Goal: Information Seeking & Learning: Find contact information

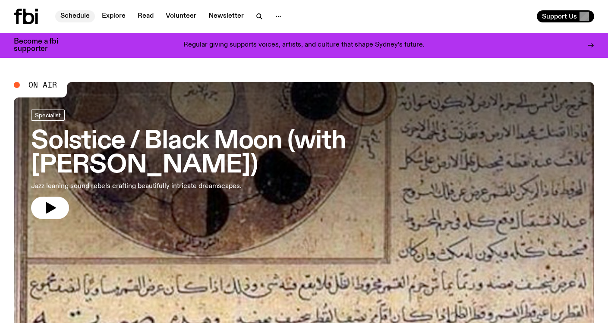
click at [85, 16] on link "Schedule" at bounding box center [75, 16] width 40 height 12
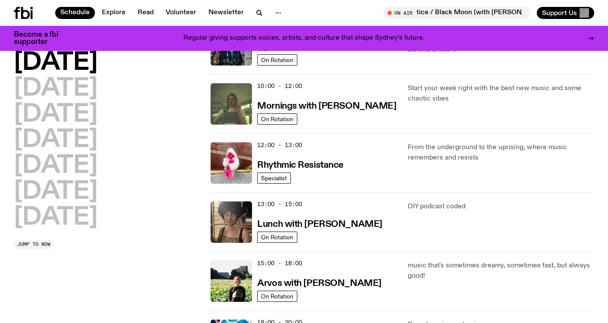
scroll to position [123, 0]
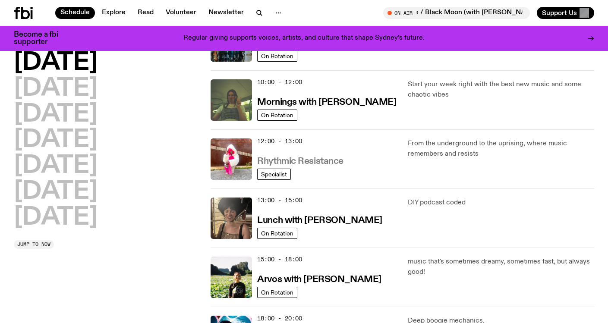
click at [337, 161] on h3 "Rhythmic Resistance" at bounding box center [300, 161] width 86 height 9
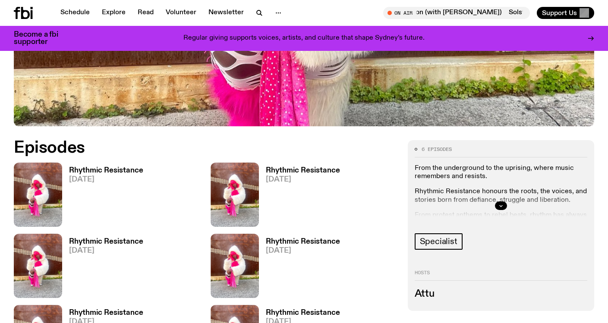
scroll to position [326, 0]
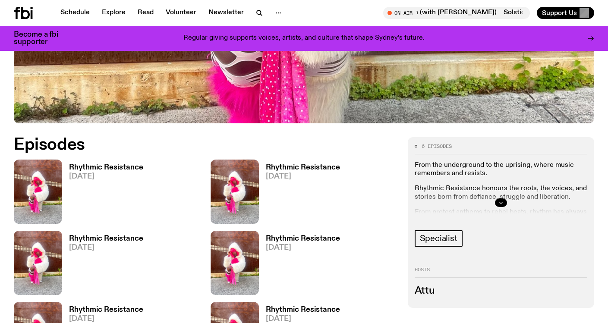
click at [502, 202] on icon "button" at bounding box center [500, 202] width 5 height 5
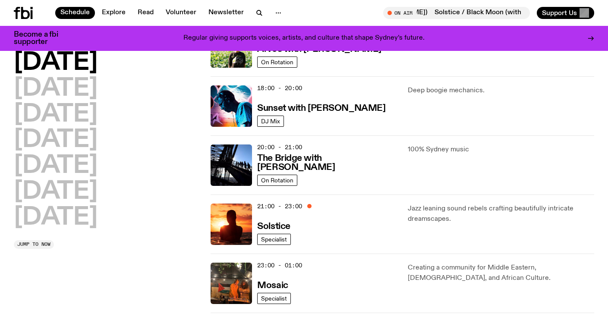
scroll to position [376, 0]
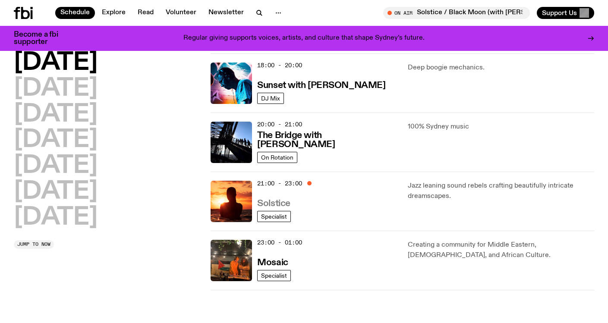
click at [267, 203] on h3 "Solstice" at bounding box center [273, 203] width 33 height 9
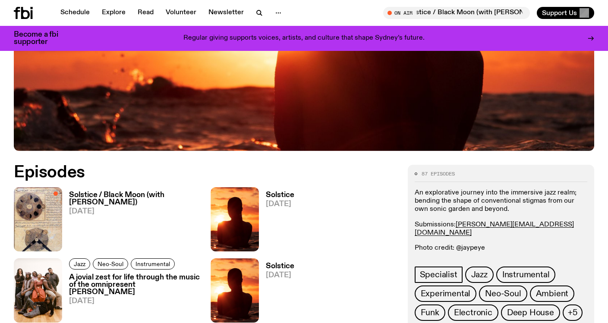
scroll to position [302, 0]
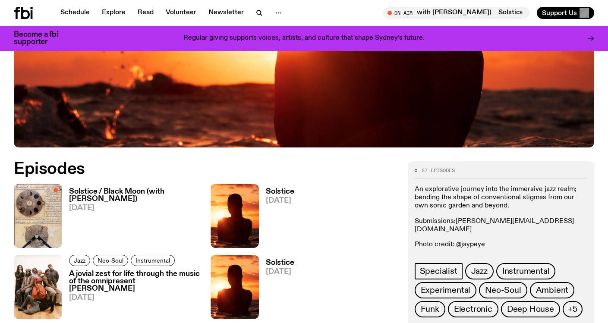
drag, startPoint x: 528, startPoint y: 219, endPoint x: 457, endPoint y: 222, distance: 70.8
click at [457, 222] on p "Submissions: [PERSON_NAME][EMAIL_ADDRESS][DOMAIN_NAME]" at bounding box center [501, 225] width 173 height 16
copy p "Submissions: [PERSON_NAME][EMAIL_ADDRESS][DOMAIN_NAME]"
drag, startPoint x: 499, startPoint y: 320, endPoint x: 543, endPoint y: 219, distance: 110.3
click at [543, 219] on p "Submissions: [PERSON_NAME][EMAIL_ADDRESS][DOMAIN_NAME]" at bounding box center [501, 225] width 173 height 16
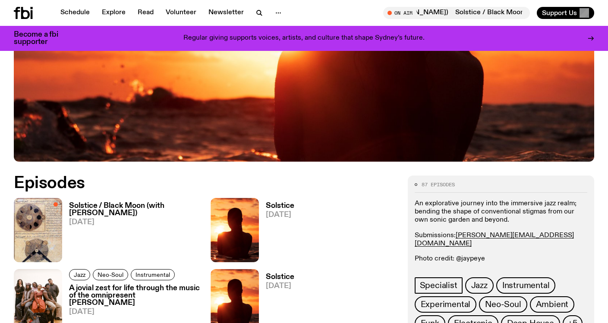
scroll to position [0, 0]
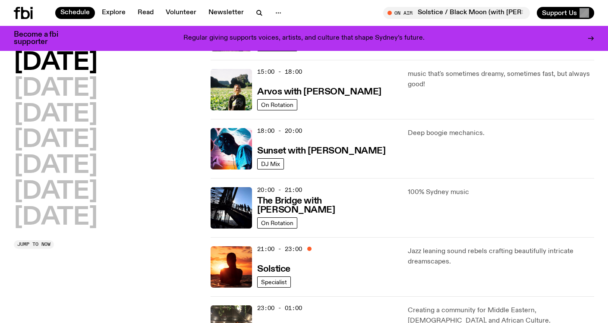
scroll to position [292, 0]
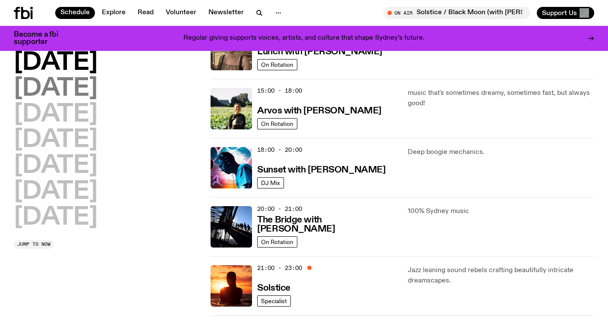
click at [78, 85] on h2 "[DATE]" at bounding box center [56, 89] width 84 height 24
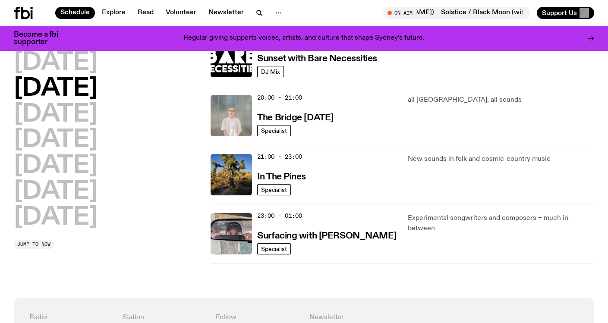
scroll to position [395, 0]
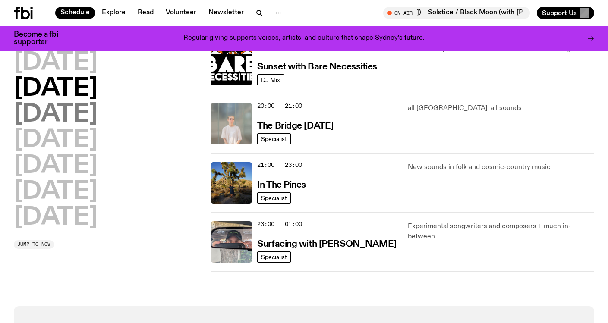
click at [97, 114] on h2 "[DATE]" at bounding box center [56, 115] width 84 height 24
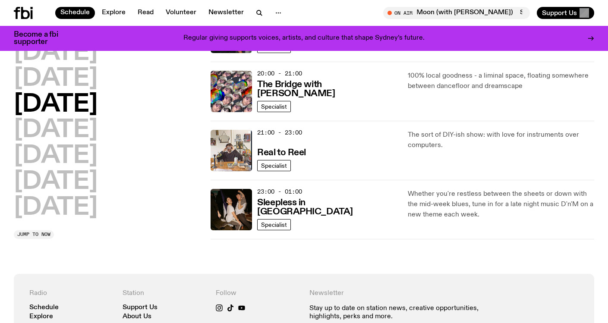
scroll to position [431, 0]
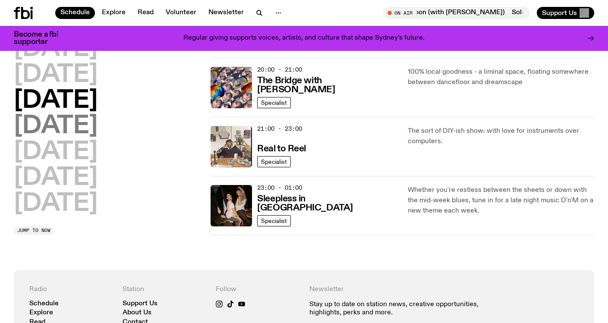
click at [97, 125] on h2 "[DATE]" at bounding box center [56, 127] width 84 height 24
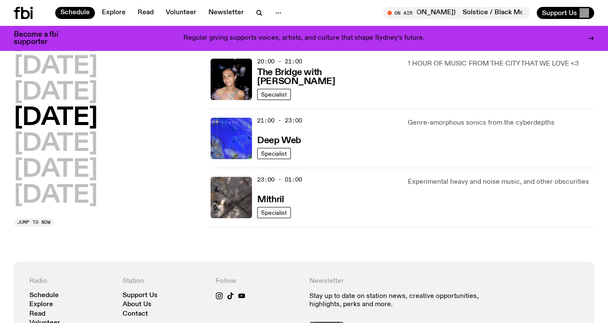
scroll to position [483, 0]
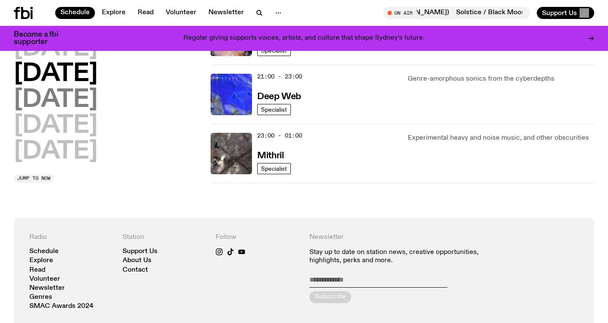
click at [74, 100] on h2 "[DATE]" at bounding box center [56, 100] width 84 height 24
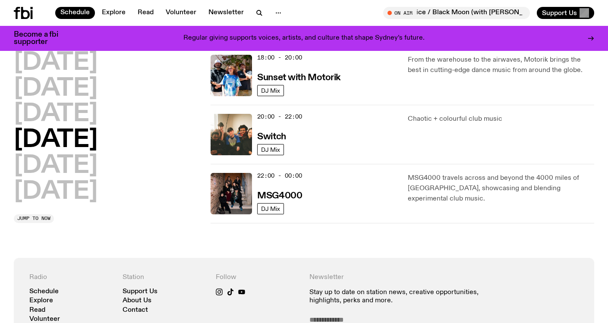
scroll to position [392, 0]
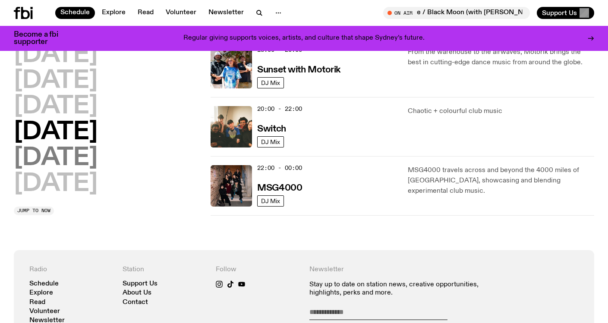
click at [97, 159] on h2 "[DATE]" at bounding box center [56, 158] width 84 height 24
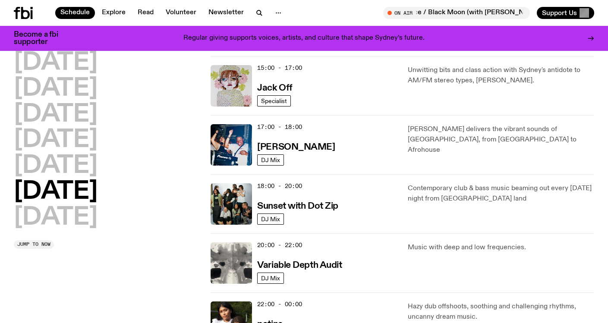
scroll to position [427, 0]
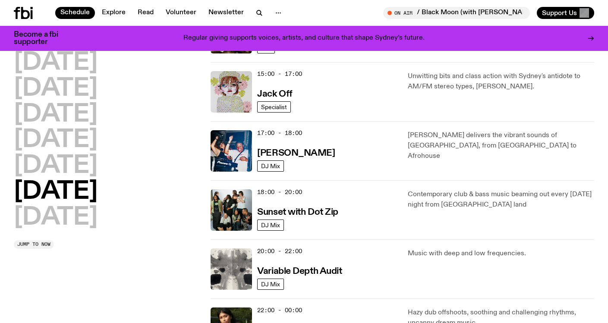
click at [452, 86] on p "Unwitting bits and class action with Sydney's antidote to AM/FM stereo types, […" at bounding box center [501, 81] width 186 height 21
click at [292, 77] on span "15:00 - 17:00" at bounding box center [279, 74] width 45 height 8
click at [285, 94] on h3 "Jack Off" at bounding box center [274, 94] width 35 height 9
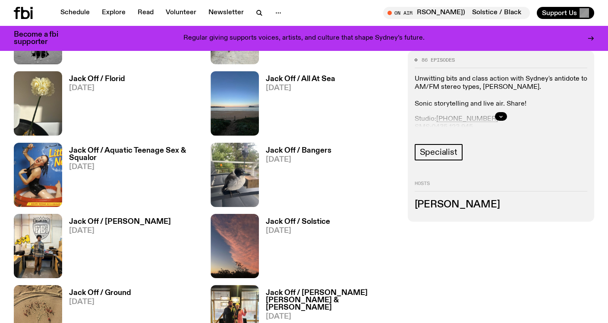
scroll to position [559, 0]
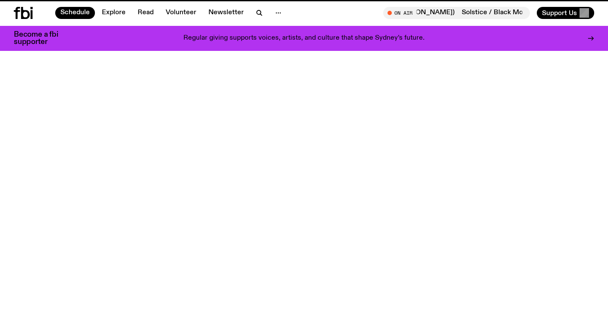
scroll to position [427, 0]
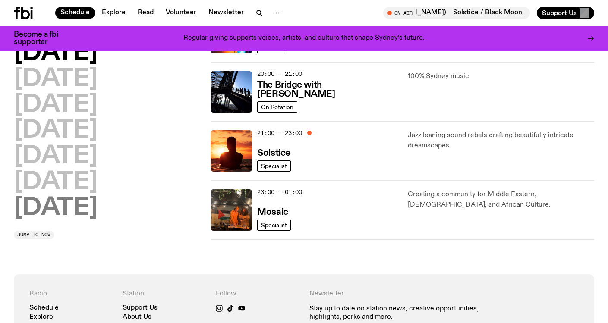
click at [90, 196] on h2 "[DATE]" at bounding box center [56, 208] width 84 height 24
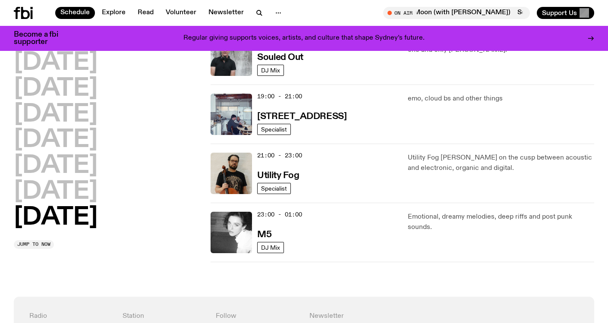
scroll to position [583, 0]
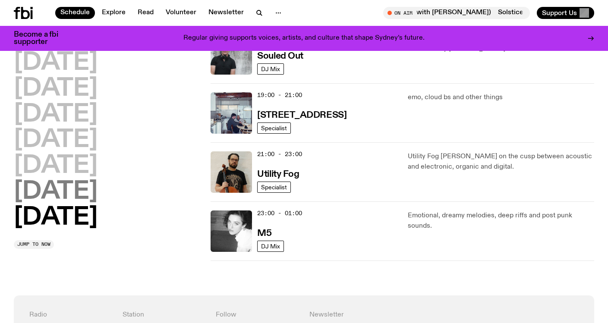
click at [65, 204] on h2 "[DATE]" at bounding box center [56, 192] width 84 height 24
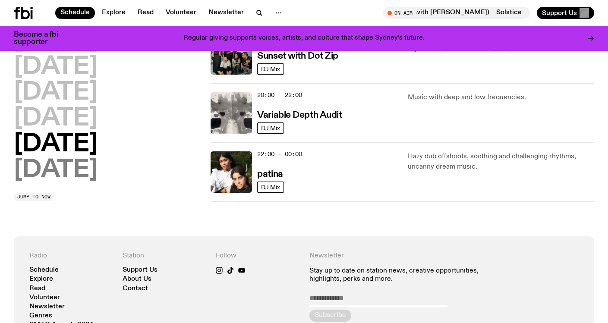
scroll to position [284, 0]
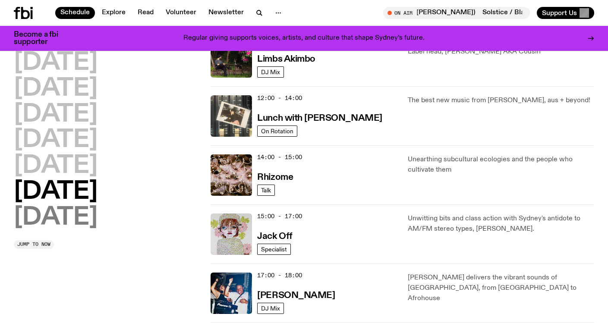
click at [74, 217] on h2 "[DATE]" at bounding box center [56, 218] width 84 height 24
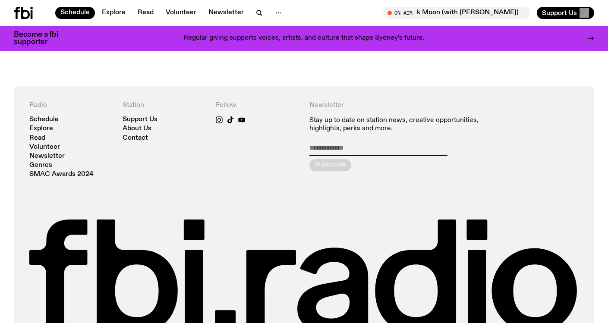
scroll to position [777, 0]
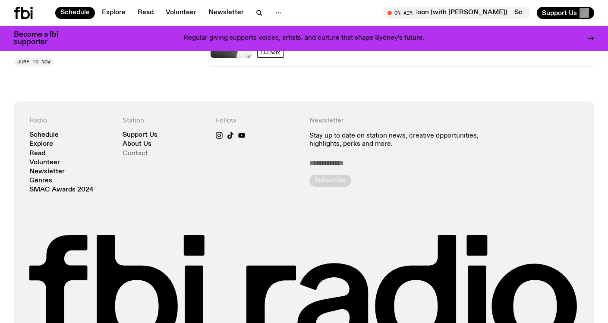
click at [134, 151] on link "Contact" at bounding box center [134, 154] width 25 height 6
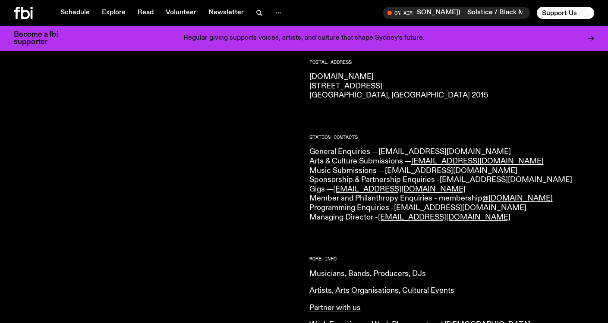
scroll to position [140, 0]
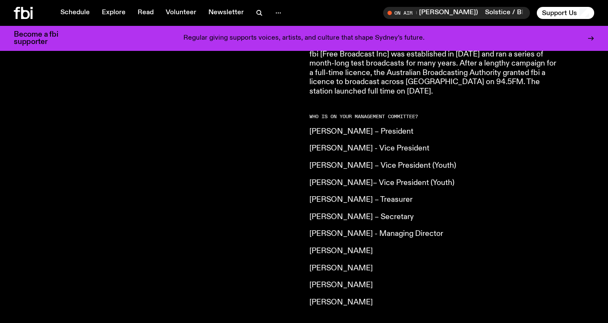
scroll to position [608, 0]
